Goal: Find specific page/section: Find specific page/section

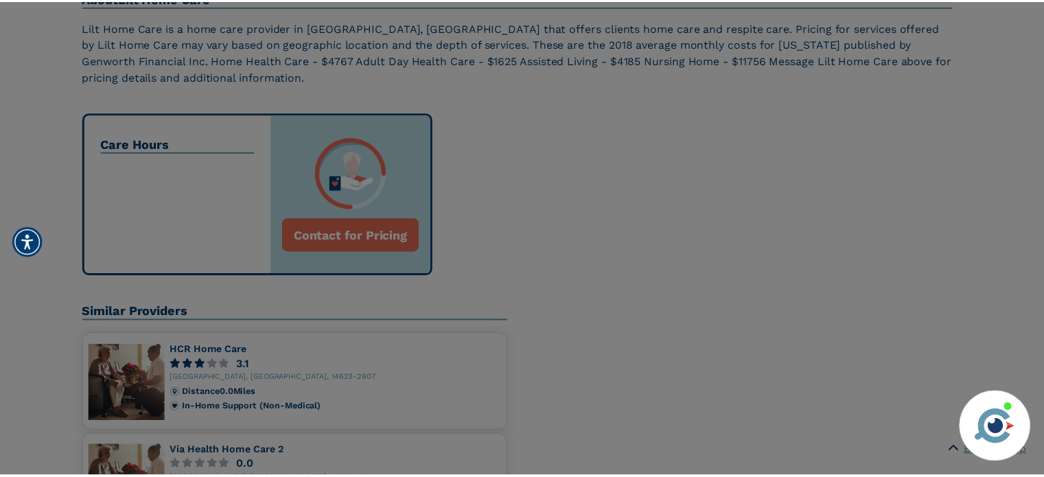
scroll to position [618, 0]
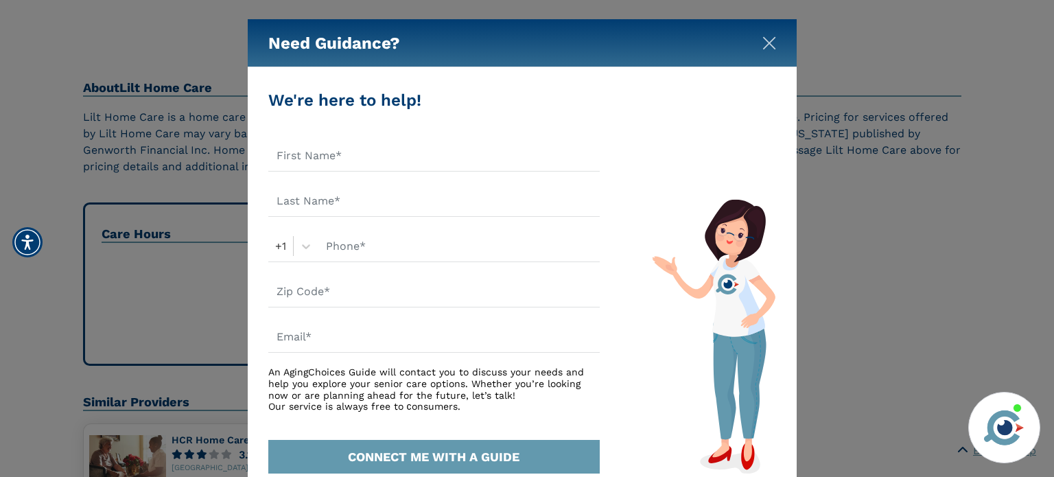
click at [769, 41] on img "Close" at bounding box center [769, 43] width 14 height 14
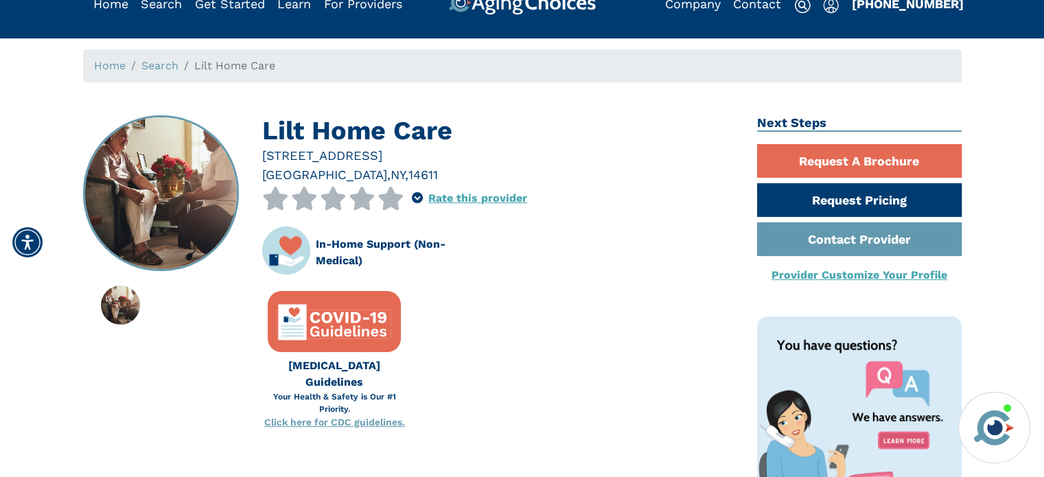
scroll to position [0, 0]
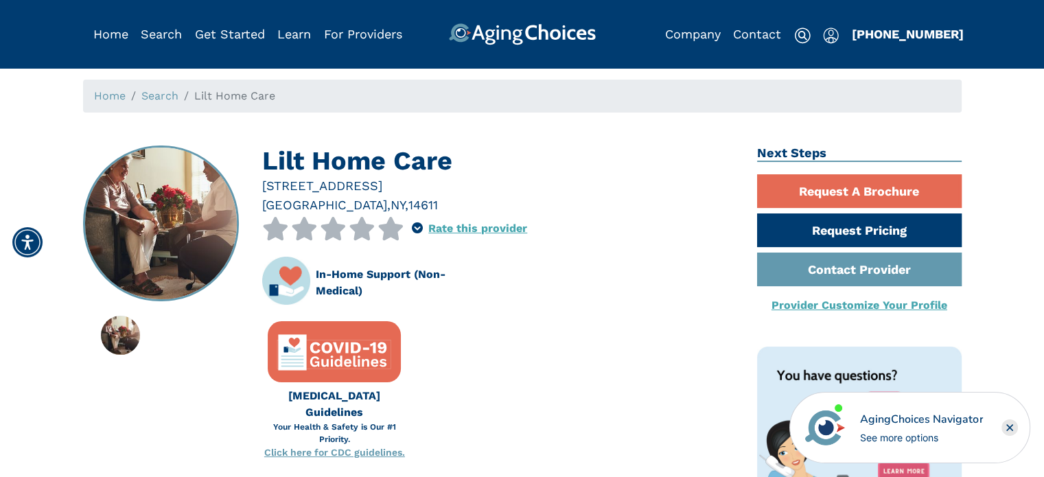
click at [1011, 429] on icon "Close" at bounding box center [1009, 427] width 5 height 5
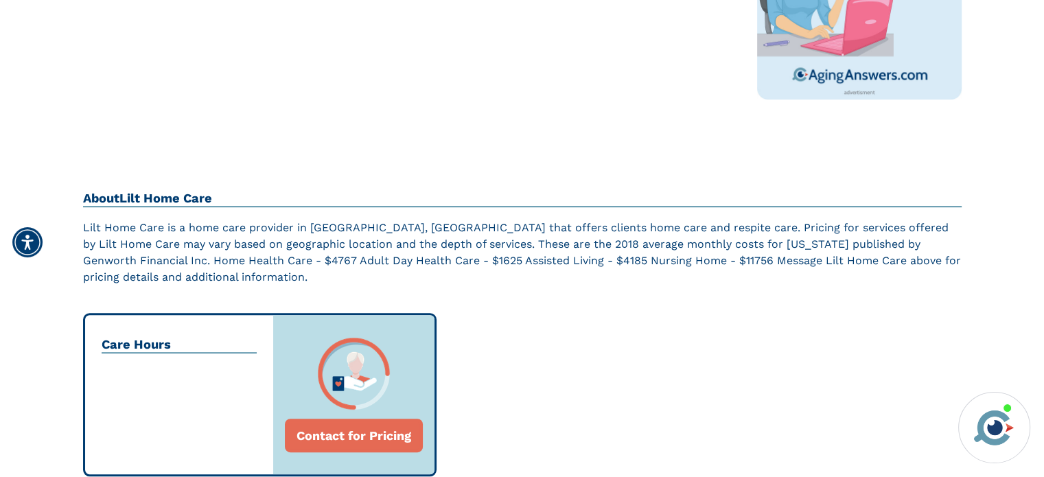
scroll to position [549, 0]
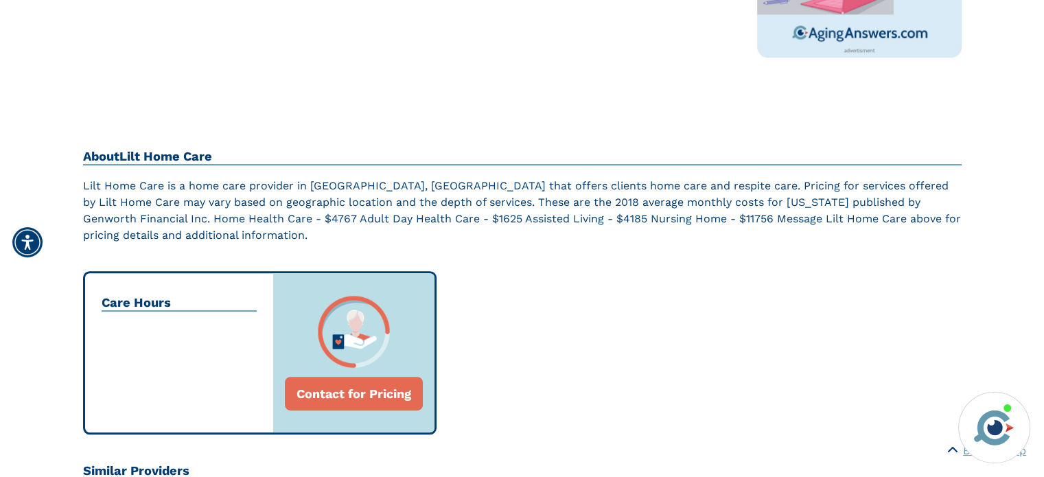
click at [469, 217] on p "Lilt Home Care is a home care provider in [GEOGRAPHIC_DATA], [GEOGRAPHIC_DATA] …" at bounding box center [522, 211] width 878 height 66
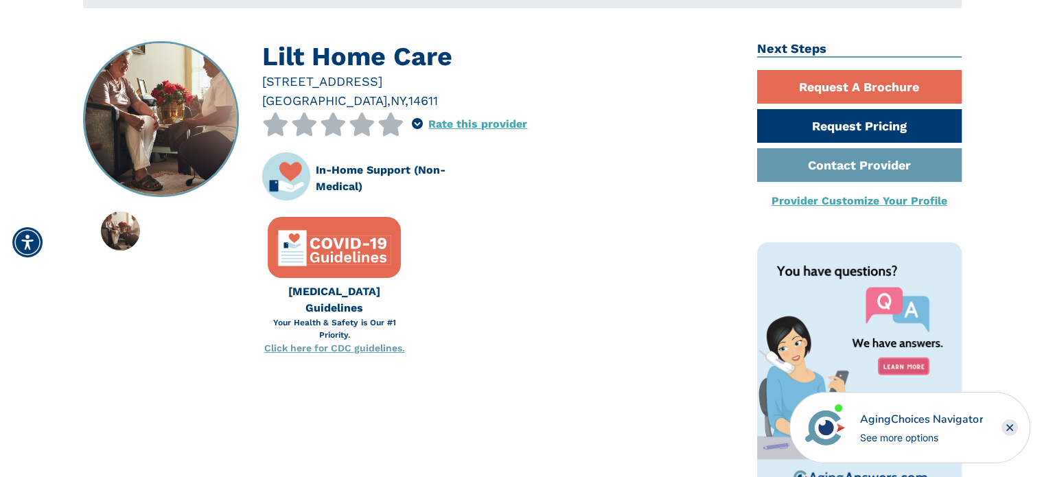
scroll to position [69, 0]
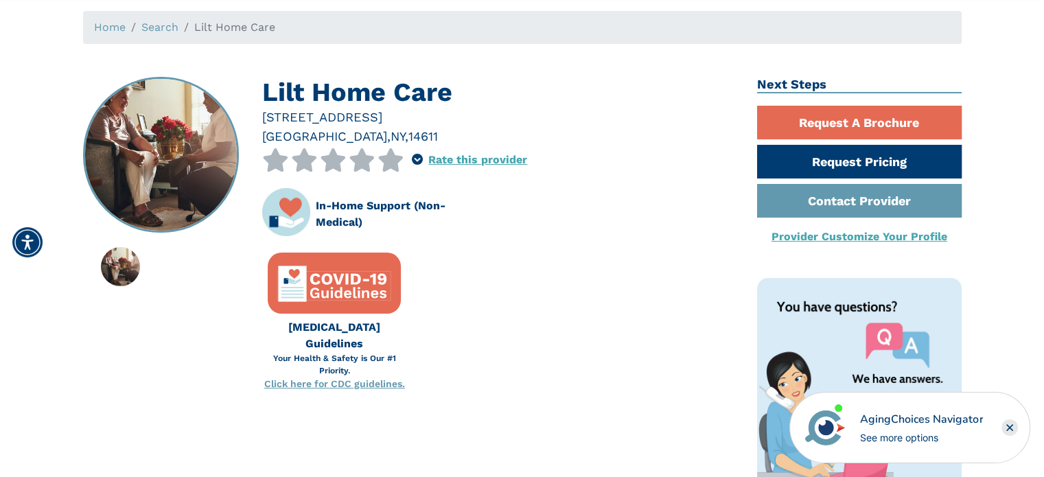
click at [1011, 424] on rect "Close" at bounding box center [1009, 427] width 16 height 16
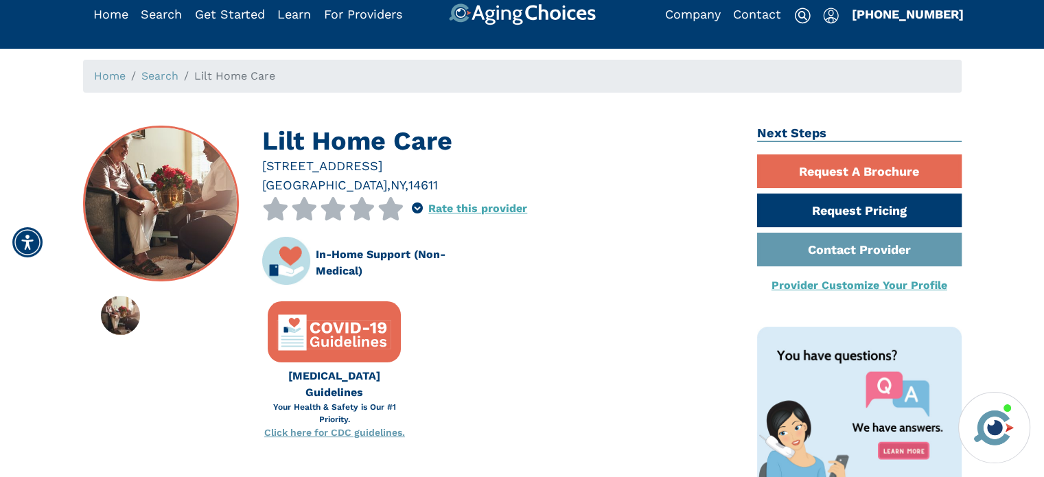
scroll to position [0, 0]
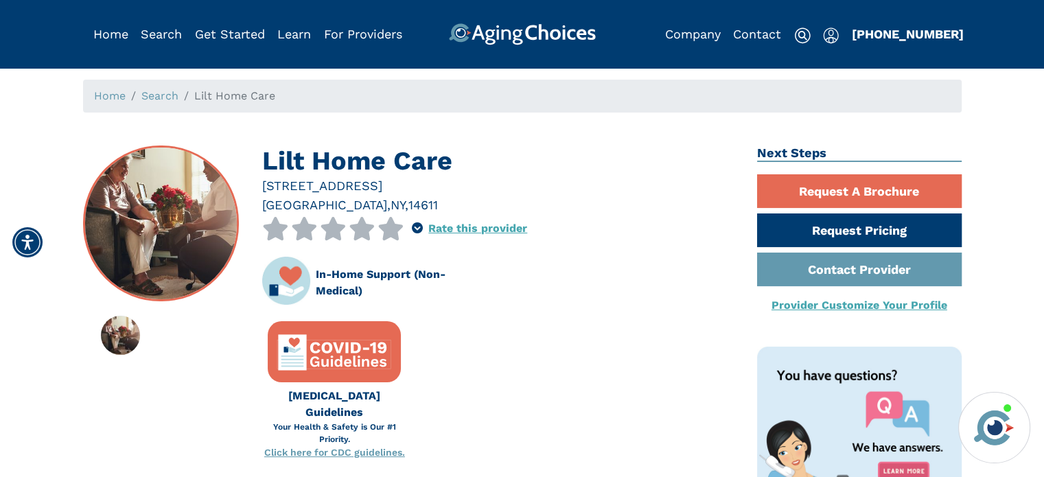
click at [146, 221] on img at bounding box center [161, 224] width 154 height 154
click at [391, 230] on icon at bounding box center [390, 228] width 27 height 23
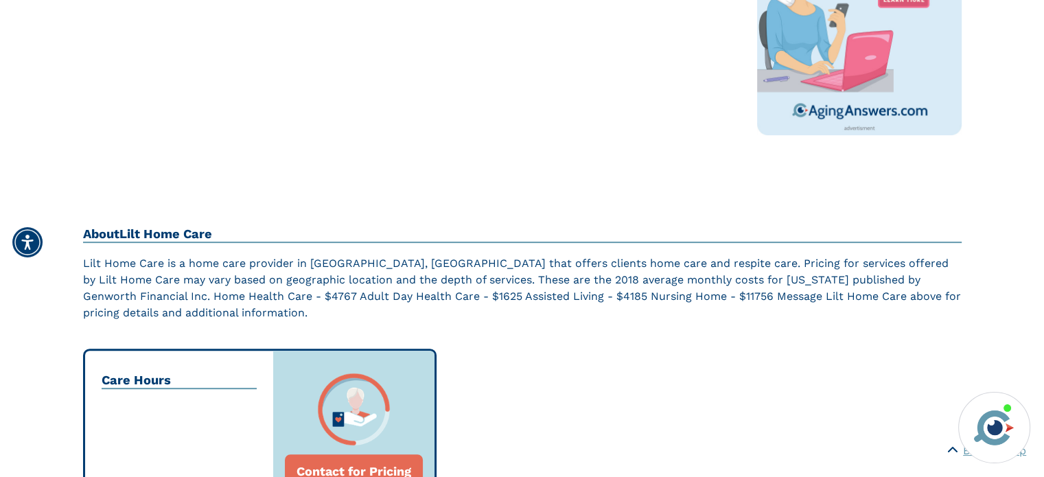
scroll to position [480, 0]
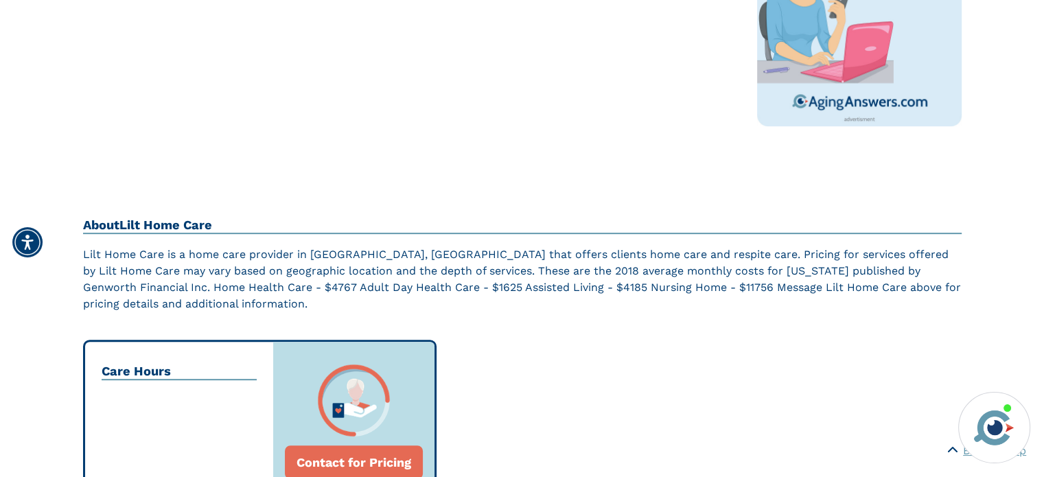
click at [647, 255] on p "Lilt Home Care is a home care provider in [GEOGRAPHIC_DATA], [GEOGRAPHIC_DATA] …" at bounding box center [522, 279] width 878 height 66
click at [705, 249] on p "Lilt Home Care is a home care provider in [GEOGRAPHIC_DATA], [GEOGRAPHIC_DATA] …" at bounding box center [522, 279] width 878 height 66
click at [803, 260] on p "Lilt Home Care is a home care provider in [GEOGRAPHIC_DATA], [GEOGRAPHIC_DATA] …" at bounding box center [522, 279] width 878 height 66
drag, startPoint x: 804, startPoint y: 256, endPoint x: 798, endPoint y: 260, distance: 7.4
click at [802, 258] on p "Lilt Home Care is a home care provider in [GEOGRAPHIC_DATA], [GEOGRAPHIC_DATA] …" at bounding box center [522, 279] width 878 height 66
